Goal: Communication & Community: Connect with others

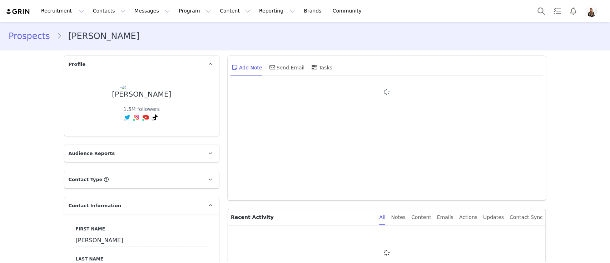
type input "+1 ([GEOGRAPHIC_DATA])"
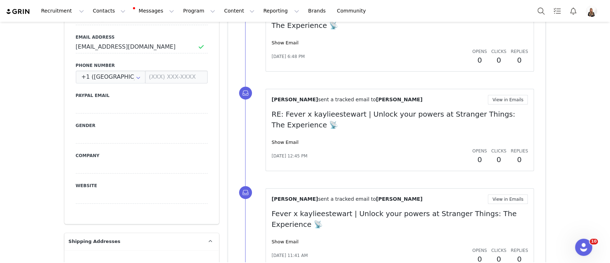
scroll to position [297, 0]
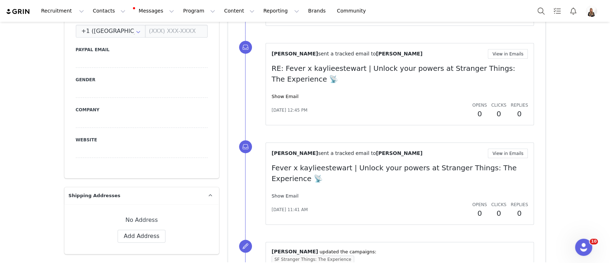
click at [289, 194] on link "Show Email" at bounding box center [284, 195] width 27 height 5
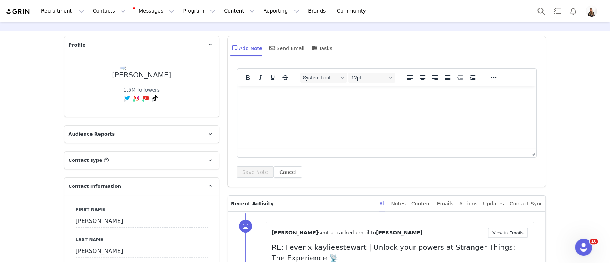
scroll to position [0, 0]
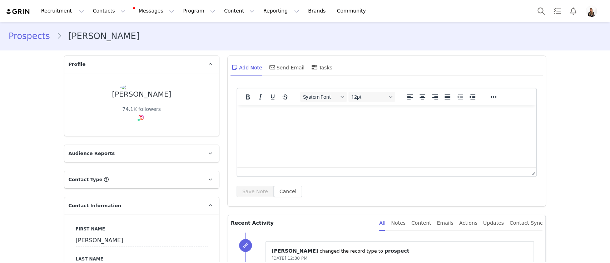
type input "+1 ([GEOGRAPHIC_DATA])"
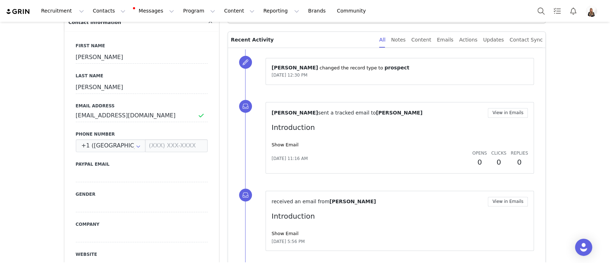
scroll to position [190, 0]
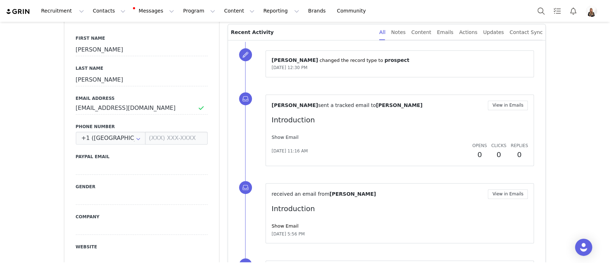
click at [273, 134] on link "Show Email" at bounding box center [284, 136] width 27 height 5
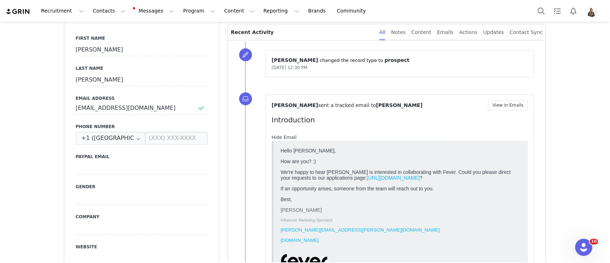
scroll to position [0, 0]
click at [273, 134] on link "Hide Email" at bounding box center [283, 136] width 25 height 5
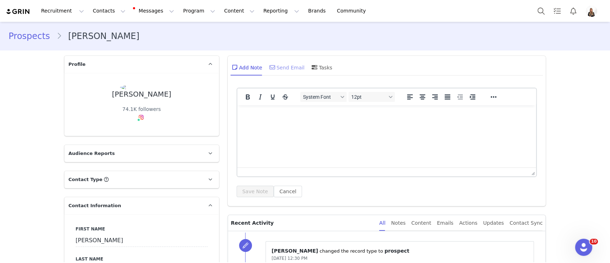
click at [273, 69] on div "Send Email" at bounding box center [286, 67] width 37 height 17
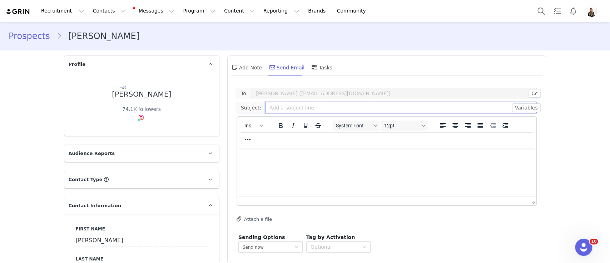
click at [295, 109] on input "text" at bounding box center [401, 107] width 272 height 11
paste input "Fever x suzieandreni | Candlelight East Europe ✨🕯"
click at [294, 109] on input "Fever x suzieandreni | Candlelight East Europe ✨🕯" at bounding box center [401, 107] width 272 height 11
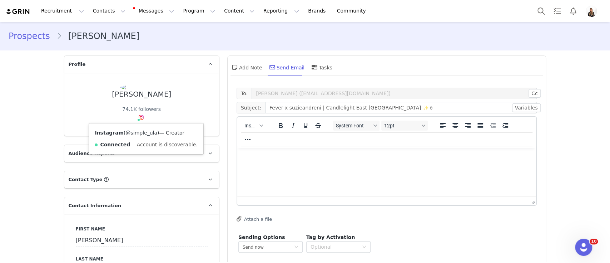
click at [142, 133] on link "@simple_ula" at bounding box center [141, 133] width 32 height 6
click at [300, 107] on input "Fever x suzieandreni | Candlelight East Europe ✨🕯" at bounding box center [401, 107] width 272 height 11
paste input "imple_ula"
type input "Fever x simple_ula | Candlelight East Europe ✨🕯"
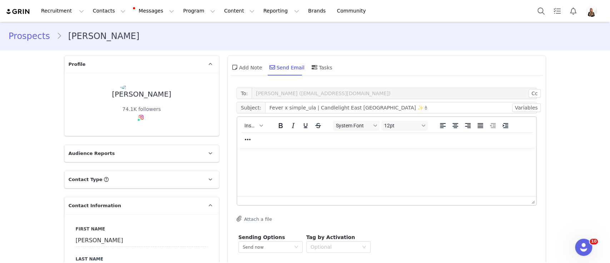
click at [318, 163] on html at bounding box center [386, 157] width 299 height 19
paste body "Rich Text Area. Press ALT-0 for help."
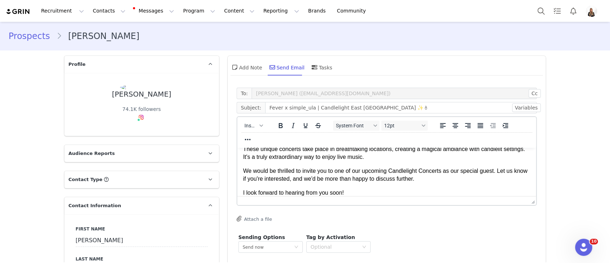
drag, startPoint x: 261, startPoint y: 168, endPoint x: 261, endPoint y: 149, distance: 18.9
click at [261, 150] on body "Hi Suzie & Reni! My name is Belén and I'm part of Influencer Relations for Cand…" at bounding box center [387, 149] width 288 height 122
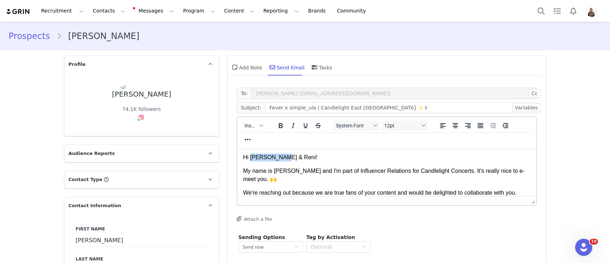
drag, startPoint x: 250, startPoint y: 156, endPoint x: 280, endPoint y: 156, distance: 29.7
click at [280, 156] on p "Hi Suzie & Reni!" at bounding box center [387, 157] width 288 height 8
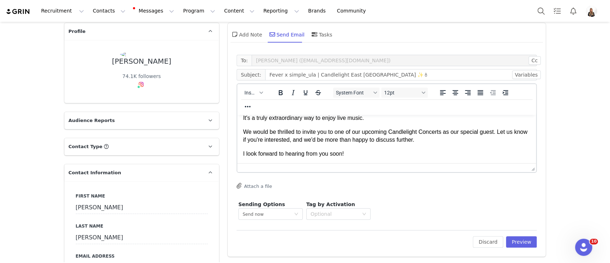
scroll to position [48, 0]
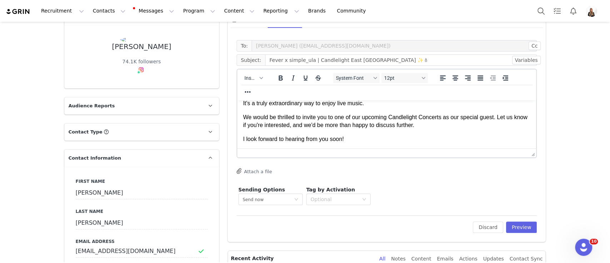
click at [351, 151] on p "Best," at bounding box center [387, 153] width 288 height 8
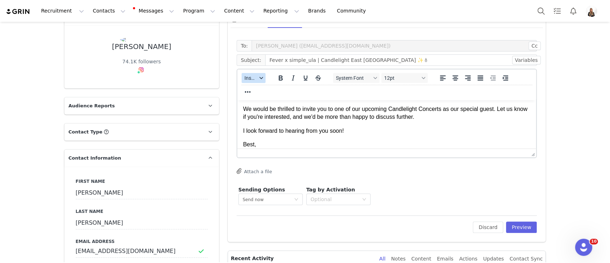
drag, startPoint x: 250, startPoint y: 78, endPoint x: 54, endPoint y: 35, distance: 200.7
click at [250, 78] on span "Insert" at bounding box center [250, 78] width 13 height 6
click at [286, 114] on div "Insert Signature" at bounding box center [276, 113] width 64 height 9
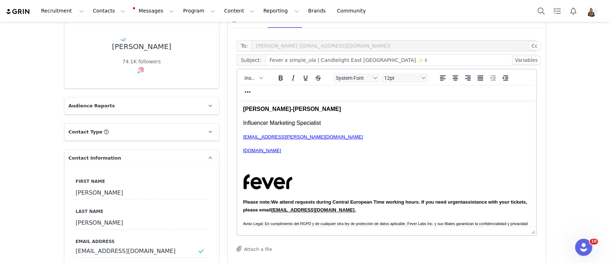
drag, startPoint x: 529, startPoint y: 154, endPoint x: 532, endPoint y: 253, distance: 99.4
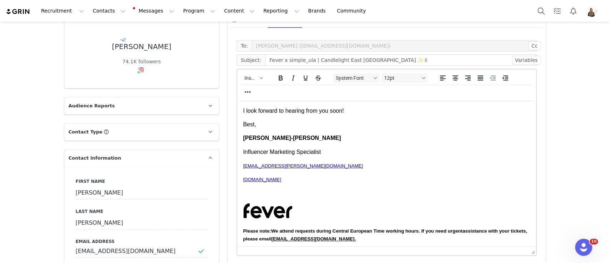
scroll to position [0, 0]
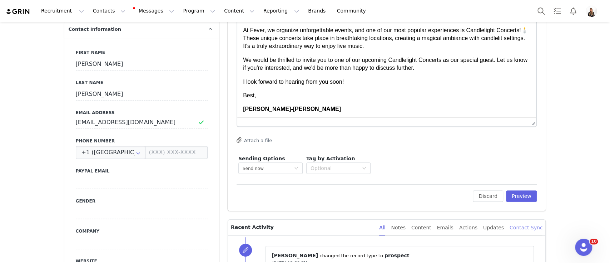
scroll to position [188, 0]
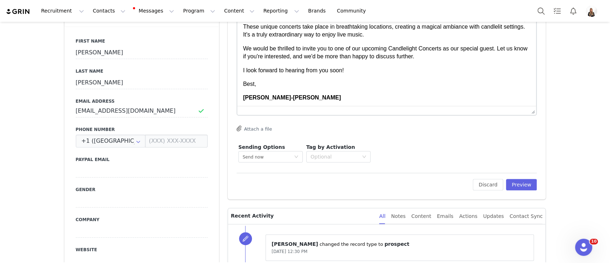
click at [429, 191] on div "To: Urszula Truchan (mgmt@simpleula.com) Cc Cc: Subject: Fever x simple_ula | C…" at bounding box center [387, 47] width 318 height 303
click at [429, 188] on button "Preview" at bounding box center [521, 184] width 31 height 11
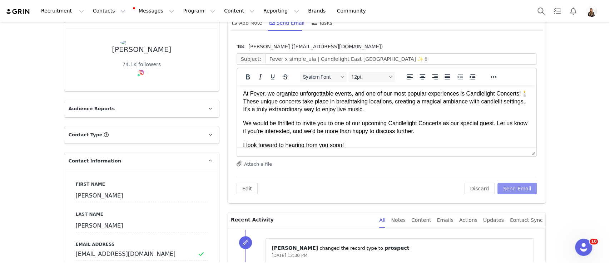
scroll to position [0, 0]
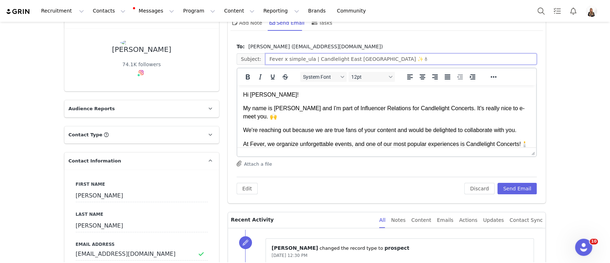
drag, startPoint x: 374, startPoint y: 56, endPoint x: 307, endPoint y: 58, distance: 67.2
click at [307, 58] on input "Fever x simple_ula | Candlelight East Europe ✨🕯" at bounding box center [401, 58] width 272 height 11
paste input "Canada ✨🕯🇨🇦"
type input "Fever x simple_ula | Candlelight Canada ✨🕯🇨🇦"
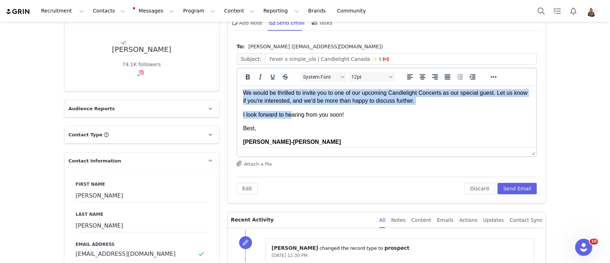
scroll to position [80, 0]
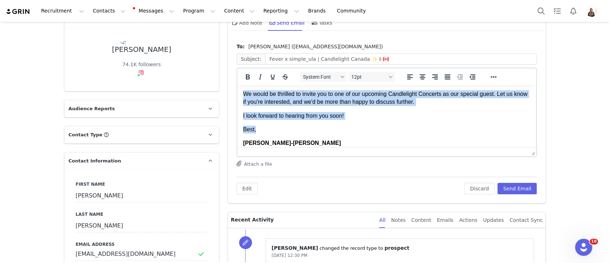
drag, startPoint x: 243, startPoint y: 108, endPoint x: 293, endPoint y: 124, distance: 52.5
click at [293, 124] on body "Hi Urszula! My name is Belén and I'm part of Influencer Relations for Candlelig…" at bounding box center [387, 148] width 288 height 274
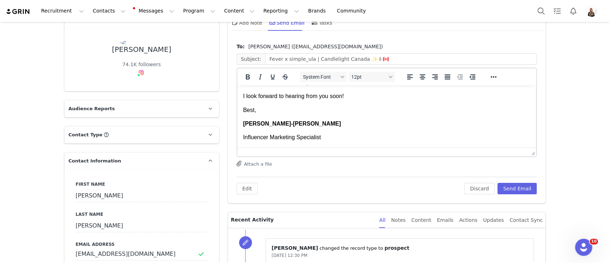
scroll to position [143, 0]
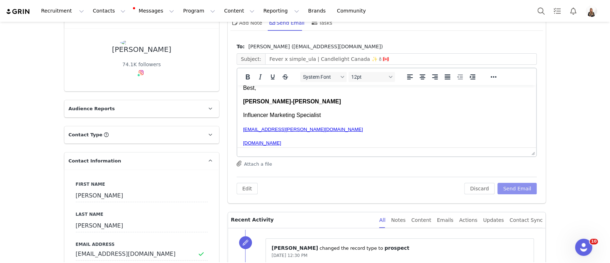
click at [429, 187] on button "Send Email" at bounding box center [517, 188] width 40 height 11
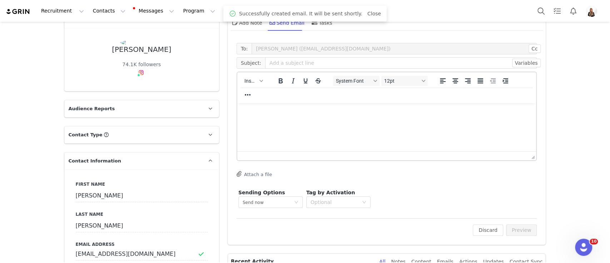
scroll to position [0, 0]
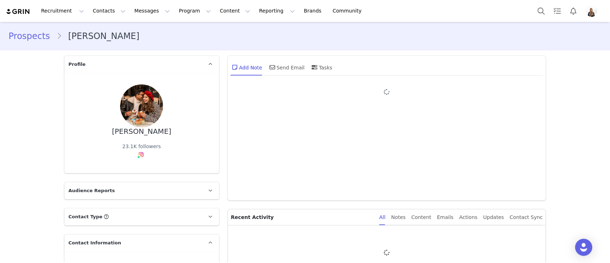
type input "+1 ([GEOGRAPHIC_DATA])"
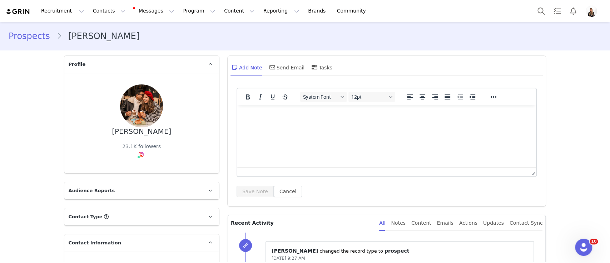
click at [258, 65] on div "Add Note Send Email Tasks" at bounding box center [281, 67] width 102 height 17
click at [275, 66] on div "Send Email" at bounding box center [286, 67] width 37 height 17
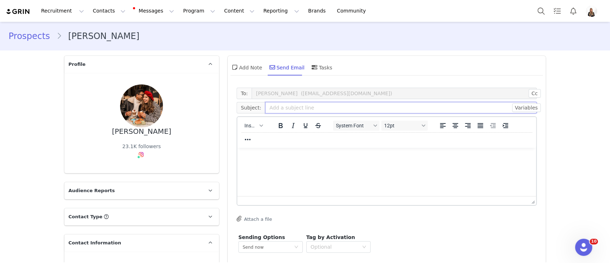
click at [296, 109] on input "text" at bounding box center [401, 107] width 272 height 11
paste input "Fever x babymamahustle | Candlelight Canada ✨🕯🇨🇦"
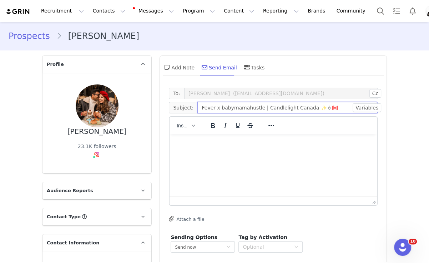
click at [233, 105] on input "Fever x babymamahustle | Candlelight Canada ✨🕯🇨🇦" at bounding box center [288, 107] width 180 height 11
paste input "vivalavinisha"
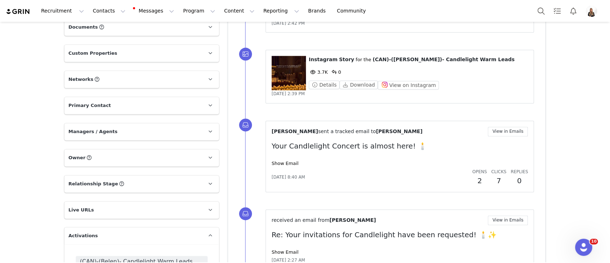
scroll to position [619, 0]
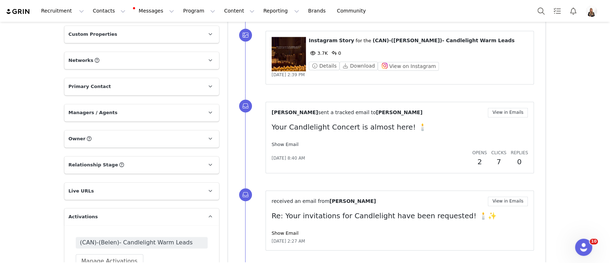
type input "Fever x vivalavinisha | Candlelight Canada ✨🕯🇨🇦"
click at [283, 145] on link "Show Email" at bounding box center [284, 143] width 27 height 5
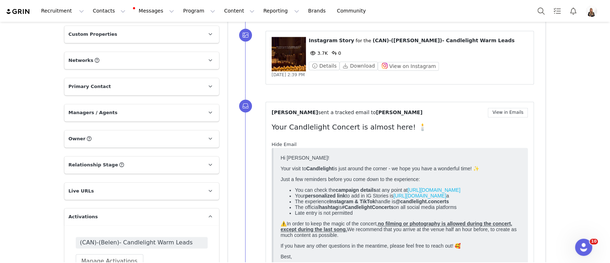
scroll to position [0, 0]
click at [283, 145] on link "Hide Email" at bounding box center [283, 143] width 25 height 5
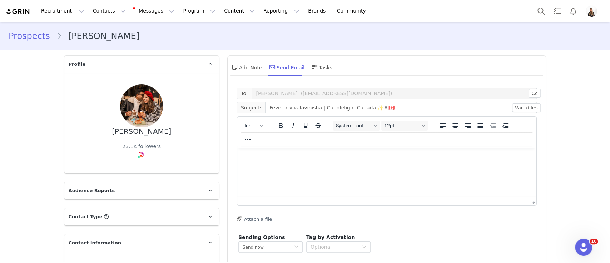
click at [253, 156] on p "Rich Text Area. Press ALT-0 for help." at bounding box center [387, 157] width 288 height 8
paste body "Rich Text Area. Press ALT-0 for help."
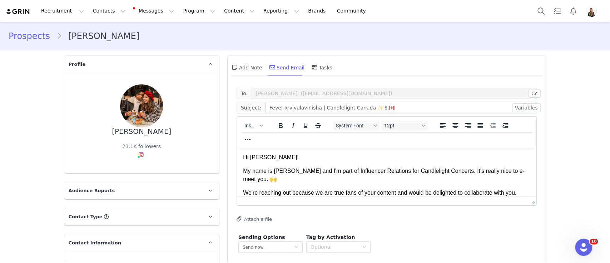
click at [268, 159] on p "Hi Jouella D’souza!" at bounding box center [387, 157] width 288 height 8
drag, startPoint x: 253, startPoint y: 160, endPoint x: 289, endPoint y: 161, distance: 35.7
click at [289, 161] on p "Hi Jouella D’souza!" at bounding box center [387, 157] width 288 height 8
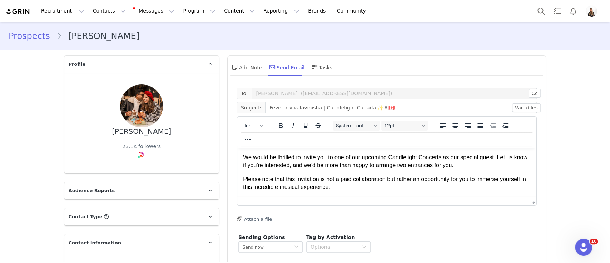
scroll to position [93, 0]
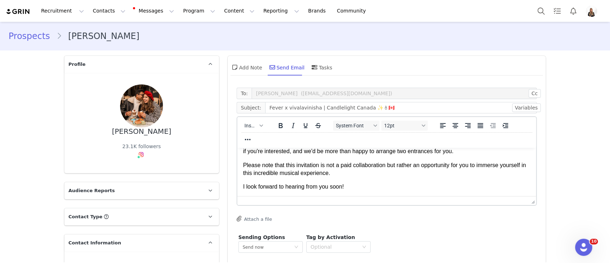
click at [289, 203] on p "Best," at bounding box center [387, 200] width 288 height 8
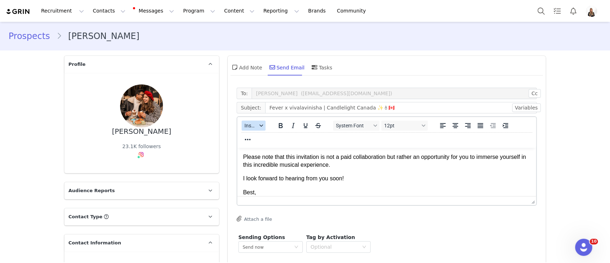
click at [250, 125] on span "Insert" at bounding box center [250, 126] width 13 height 6
click at [258, 163] on div "Insert Signature" at bounding box center [276, 160] width 64 height 9
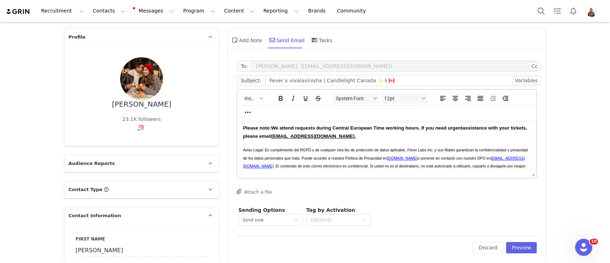
scroll to position [48, 0]
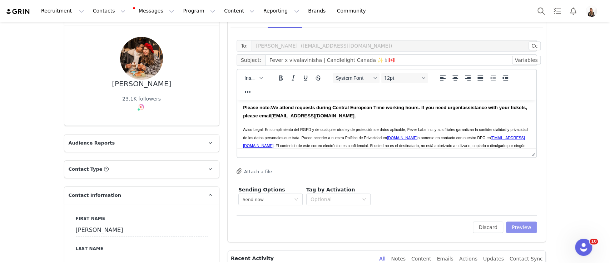
click at [522, 223] on button "Preview" at bounding box center [521, 226] width 31 height 11
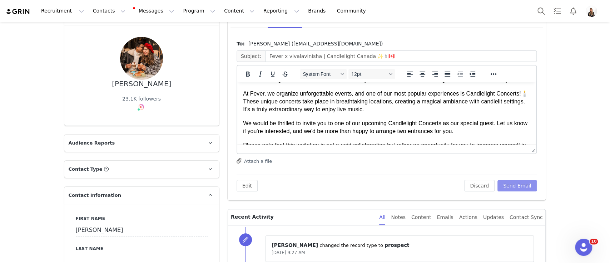
click at [523, 186] on button "Send Email" at bounding box center [517, 185] width 40 height 11
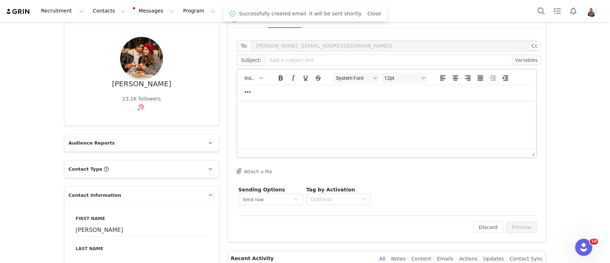
scroll to position [0, 0]
